Goal: Task Accomplishment & Management: Manage account settings

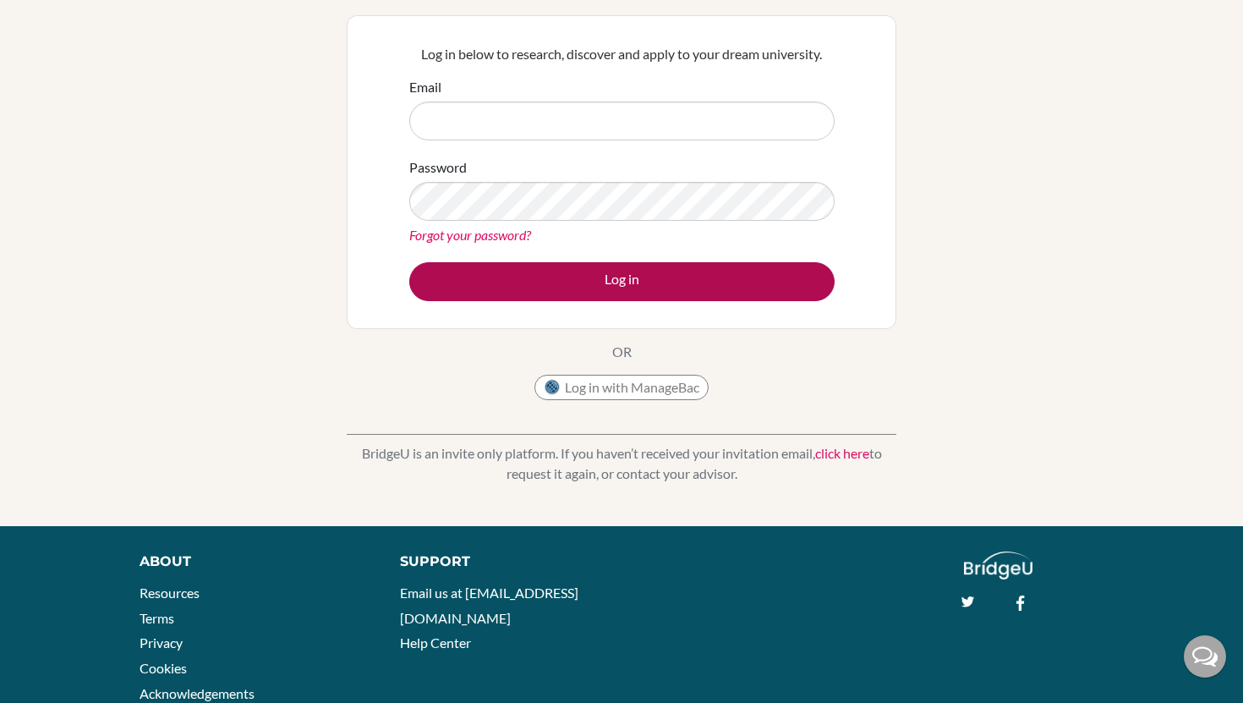
scroll to position [145, 0]
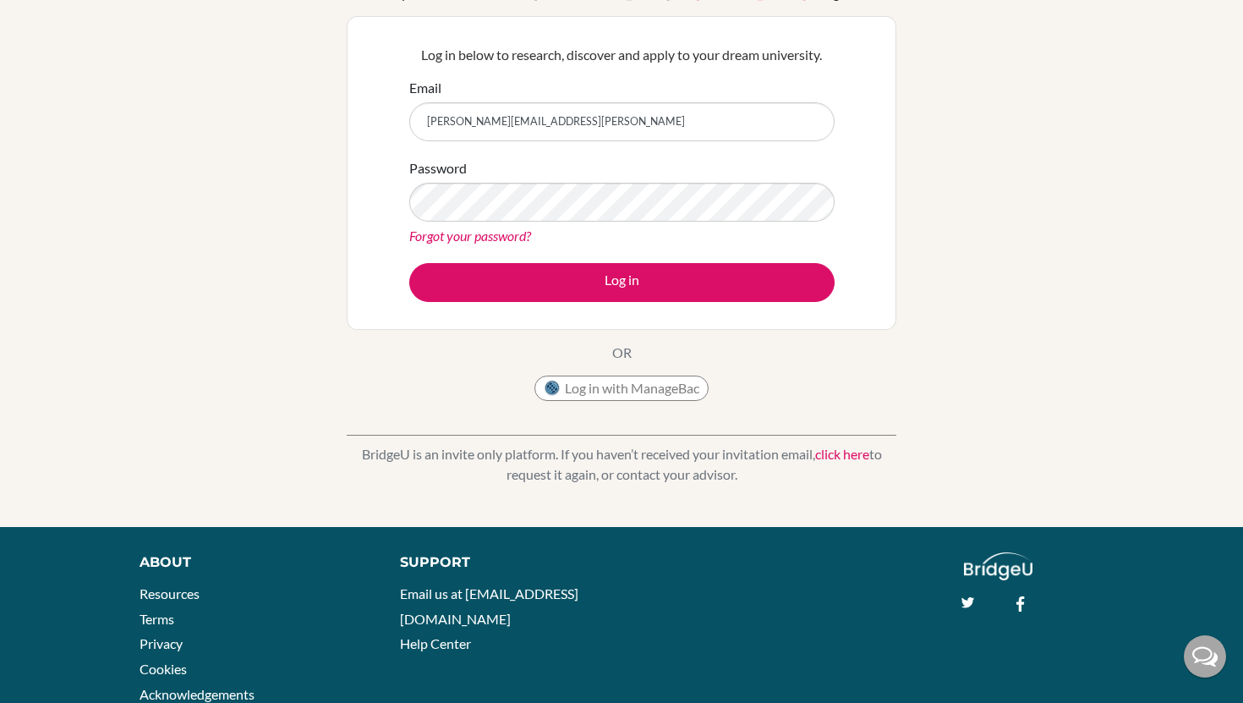
type input "[PERSON_NAME][EMAIL_ADDRESS][PERSON_NAME]"
click at [409, 263] on button "Log in" at bounding box center [621, 282] width 425 height 39
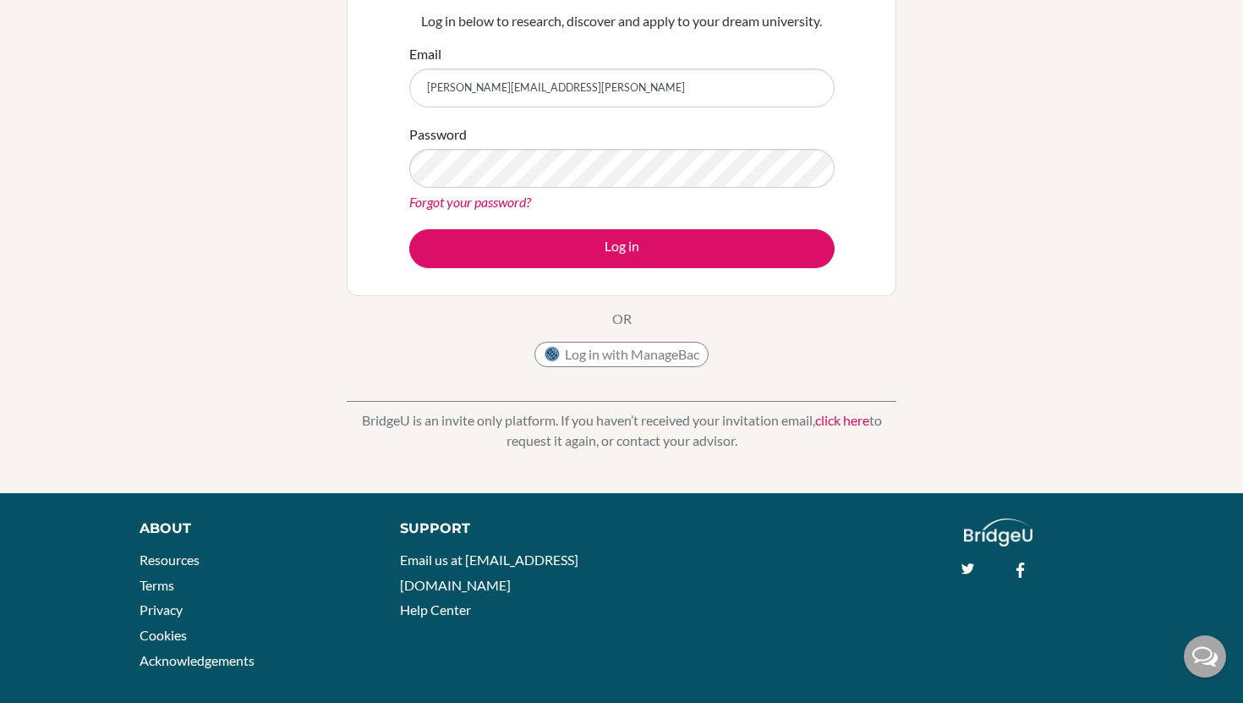
scroll to position [199, 0]
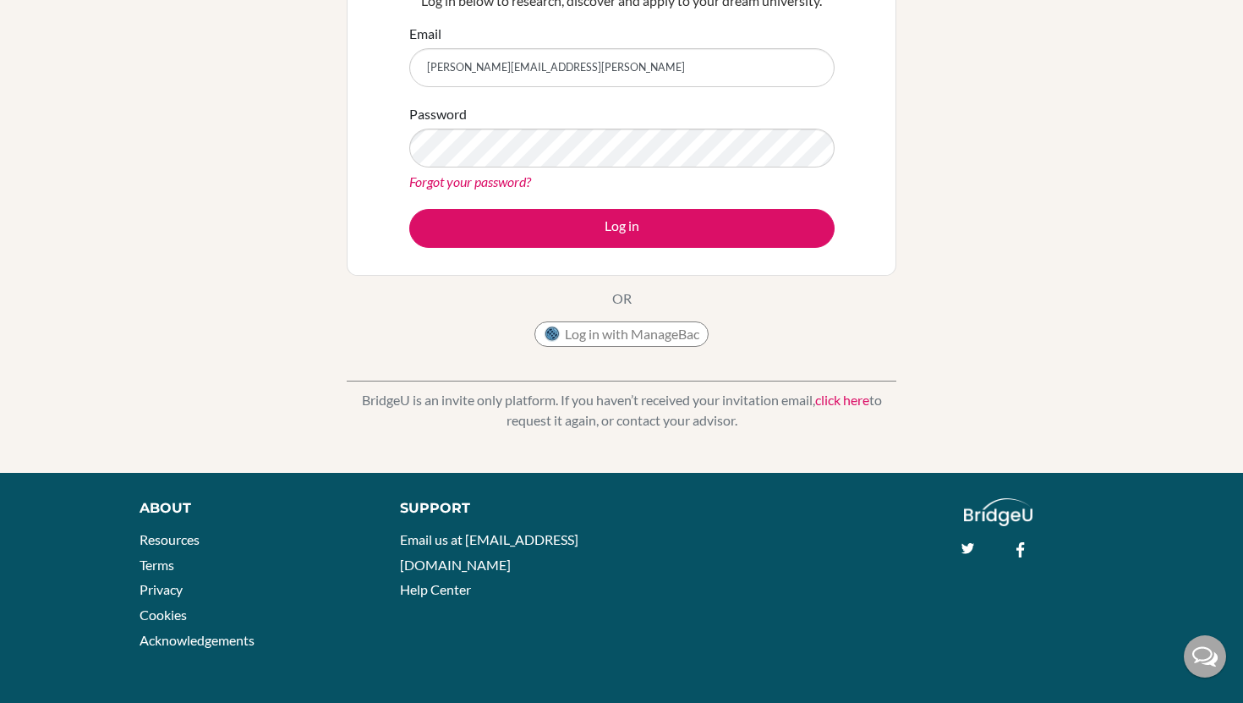
click at [839, 401] on link "click here" at bounding box center [842, 399] width 54 height 16
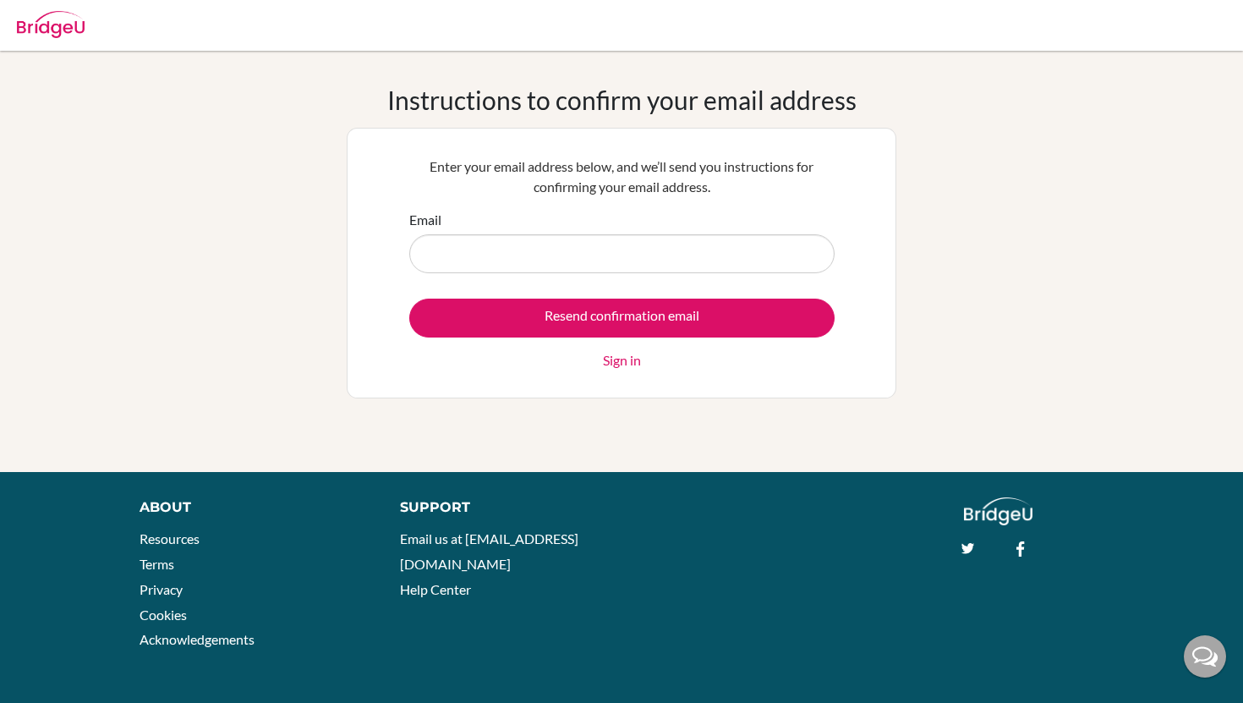
click at [619, 270] on input "Email" at bounding box center [621, 253] width 425 height 39
type input "alejandro.barrios@asa.edu.py"
click at [624, 356] on link "Sign in" at bounding box center [622, 360] width 38 height 20
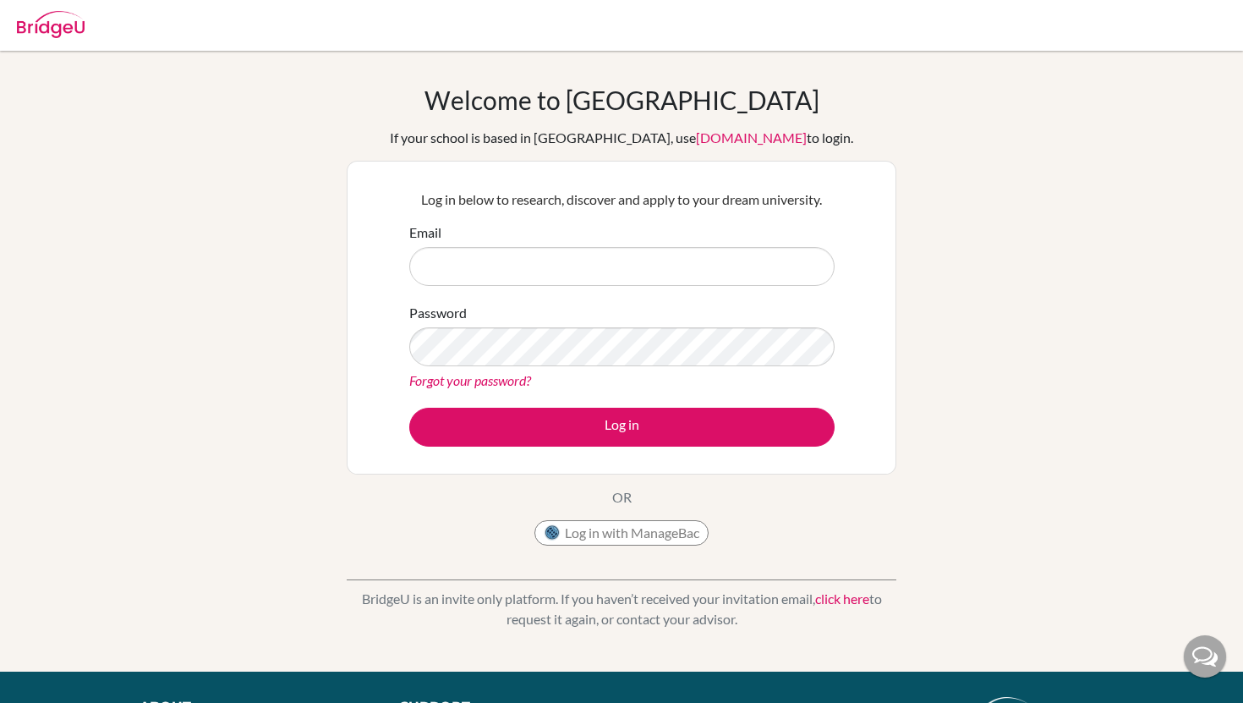
click at [69, 52] on div "Welcome to [GEOGRAPHIC_DATA] If your school is based in [GEOGRAPHIC_DATA], use …" at bounding box center [621, 361] width 1243 height 621
click at [52, 18] on img at bounding box center [51, 24] width 68 height 27
